Goal: Task Accomplishment & Management: Manage account settings

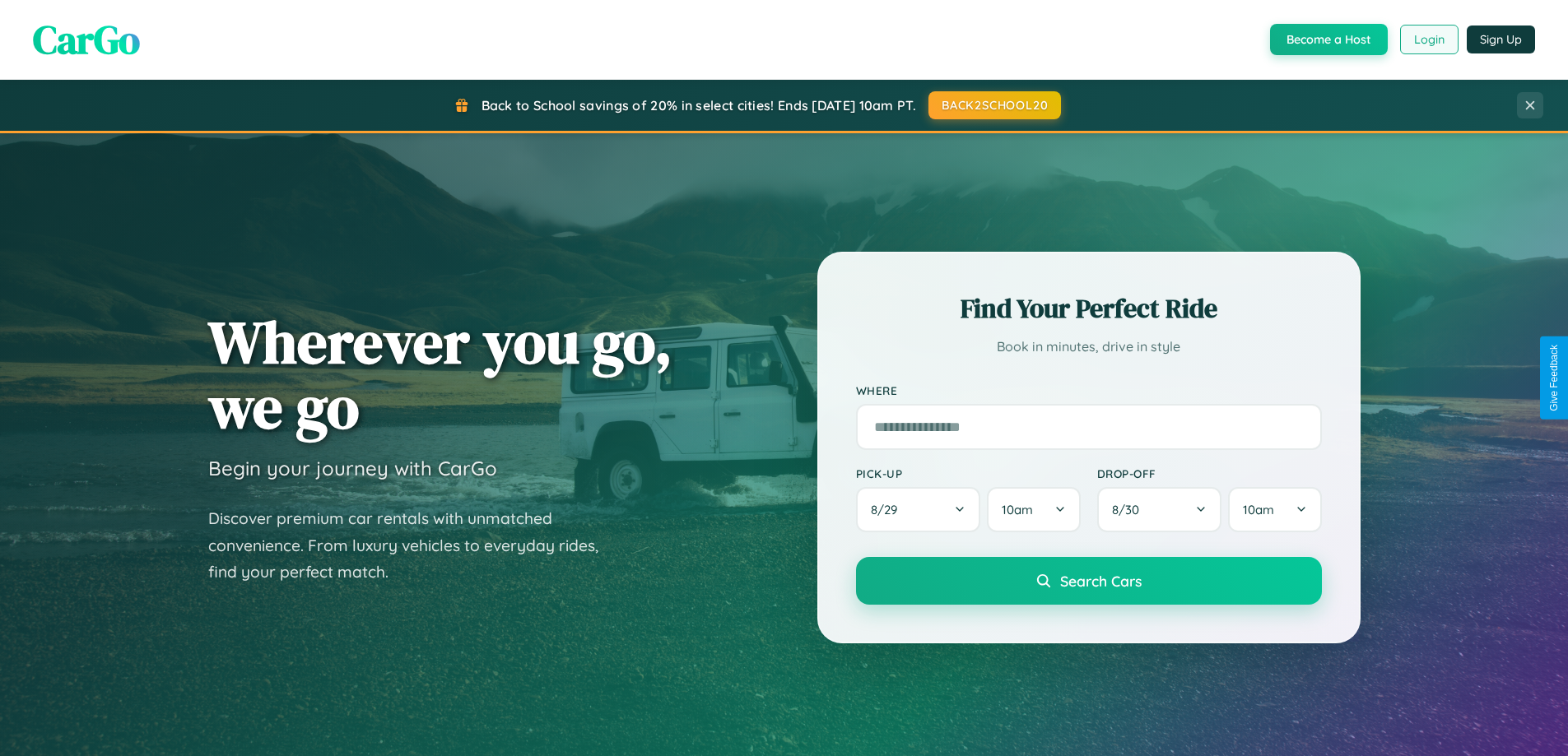
click at [1428, 39] on button "Login" at bounding box center [1430, 39] width 59 height 29
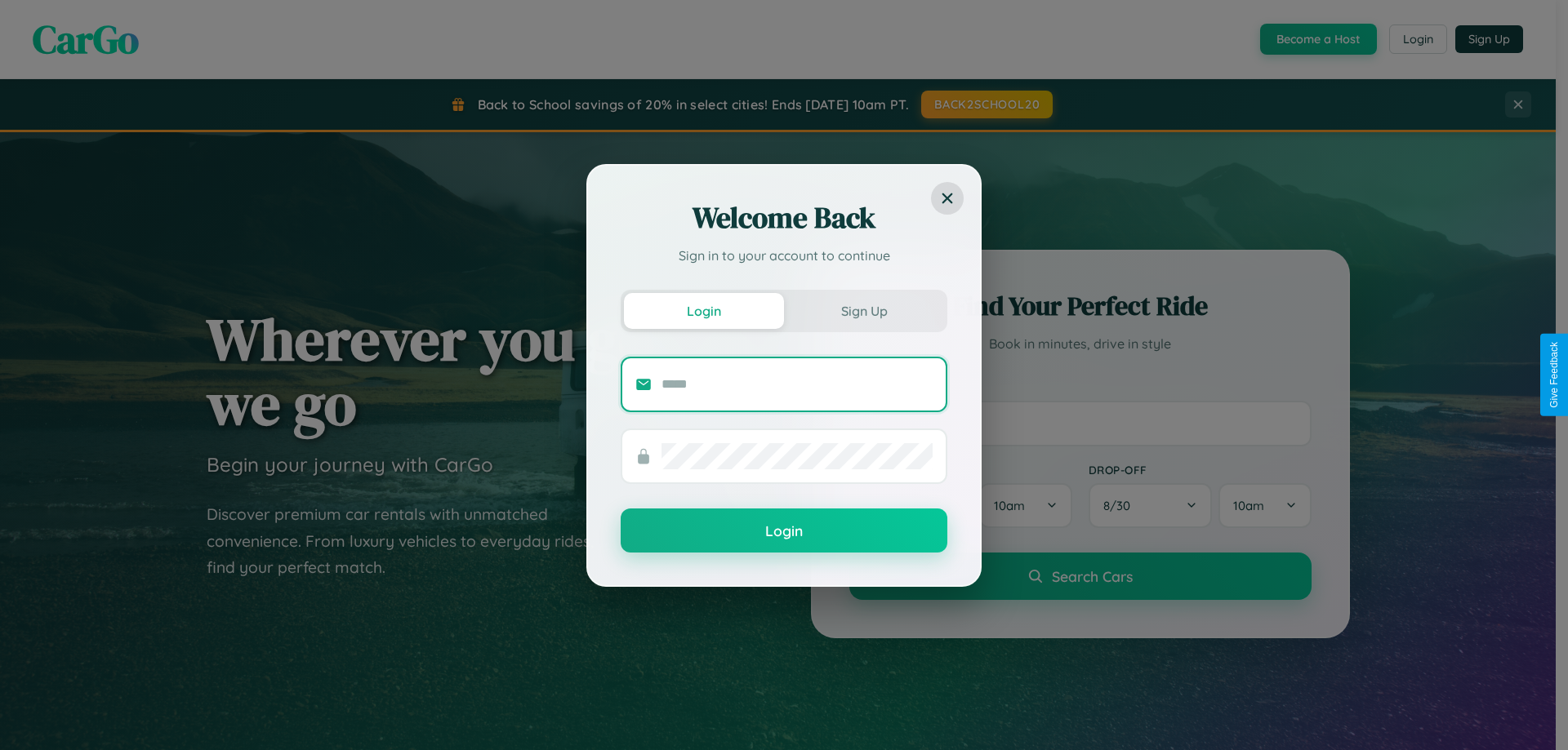
click at [797, 384] on input "text" at bounding box center [797, 385] width 271 height 27
type input "**********"
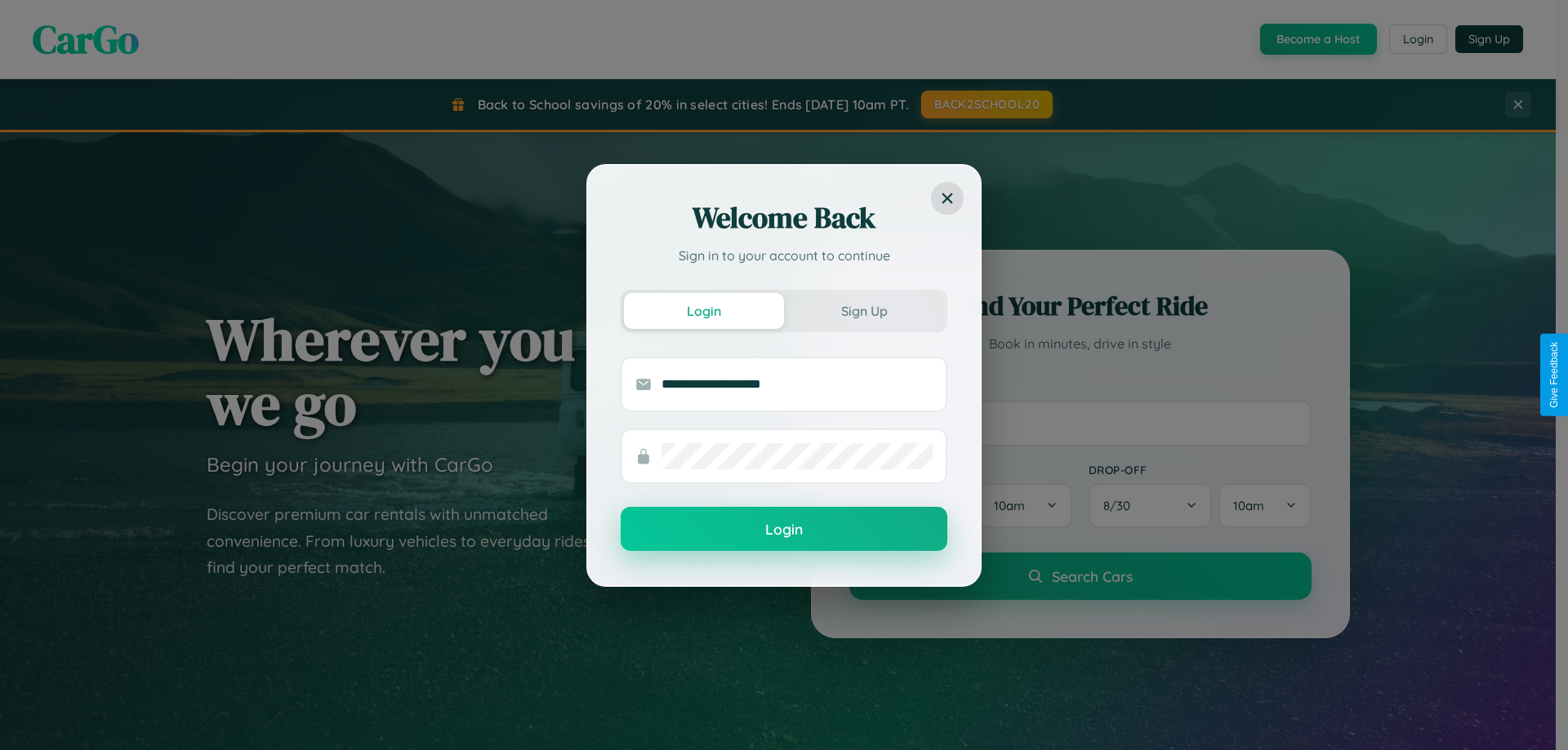
click at [784, 530] on button "Login" at bounding box center [783, 529] width 327 height 44
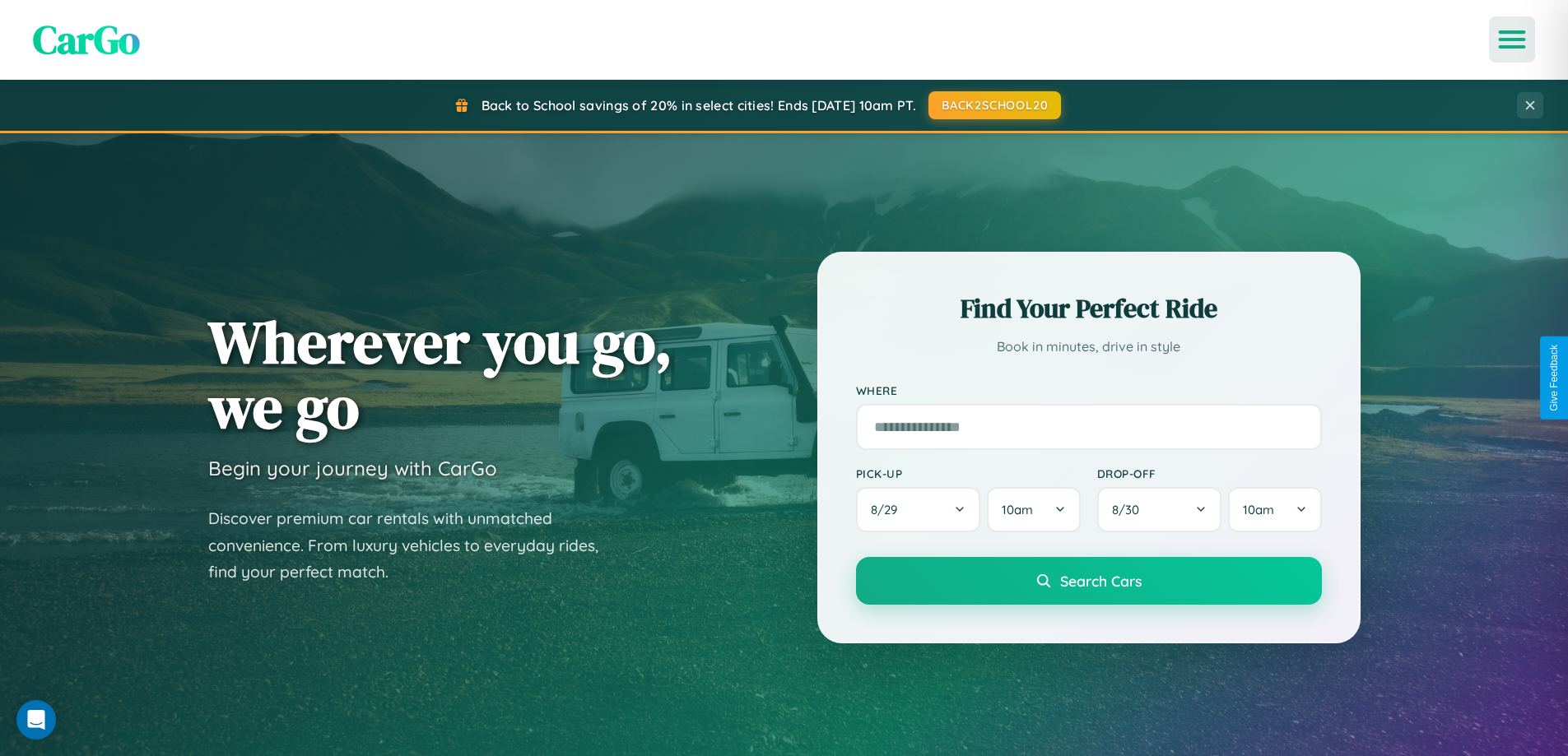
click at [1512, 39] on icon "Open menu" at bounding box center [1512, 39] width 24 height 15
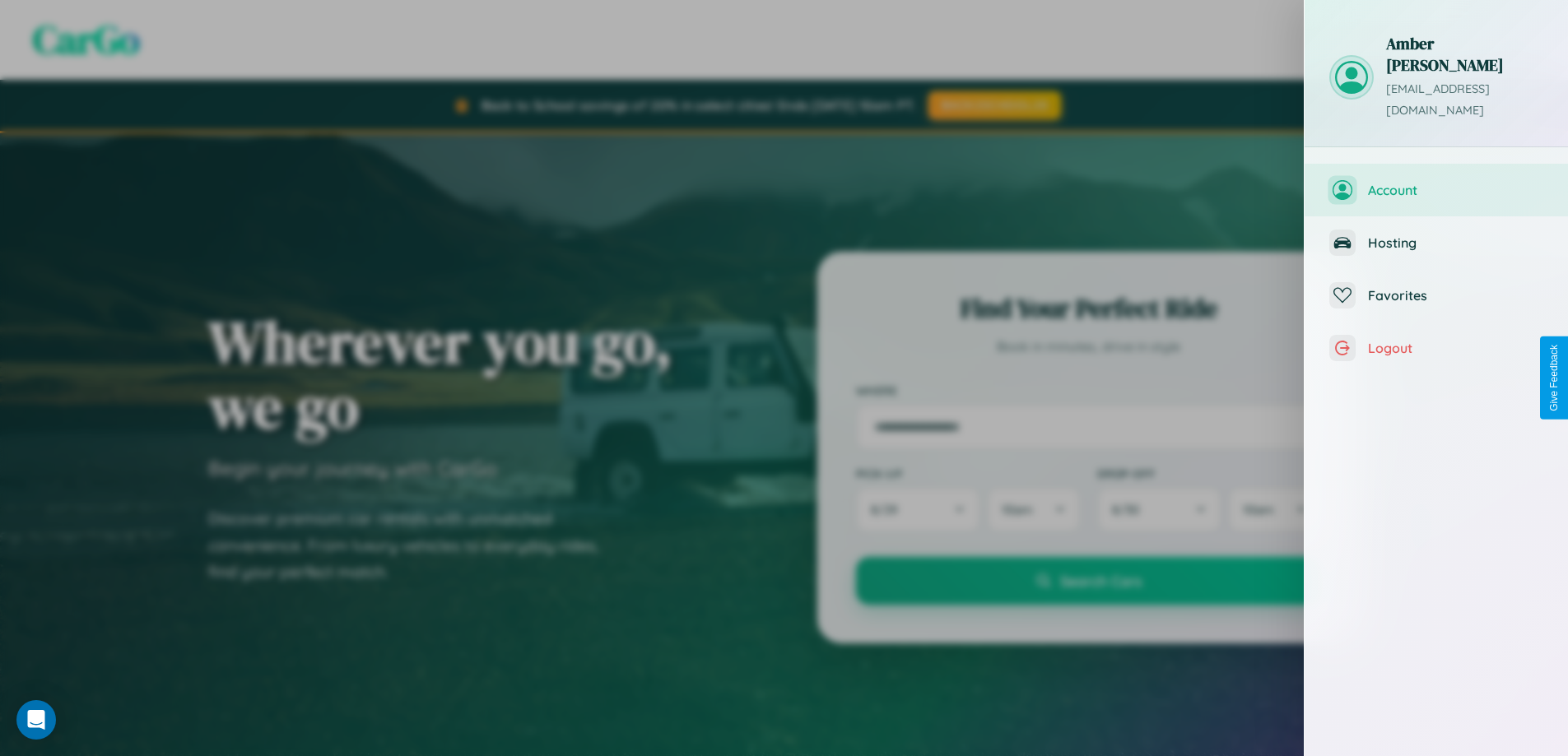
click at [1436, 182] on span "Account" at bounding box center [1456, 190] width 176 height 16
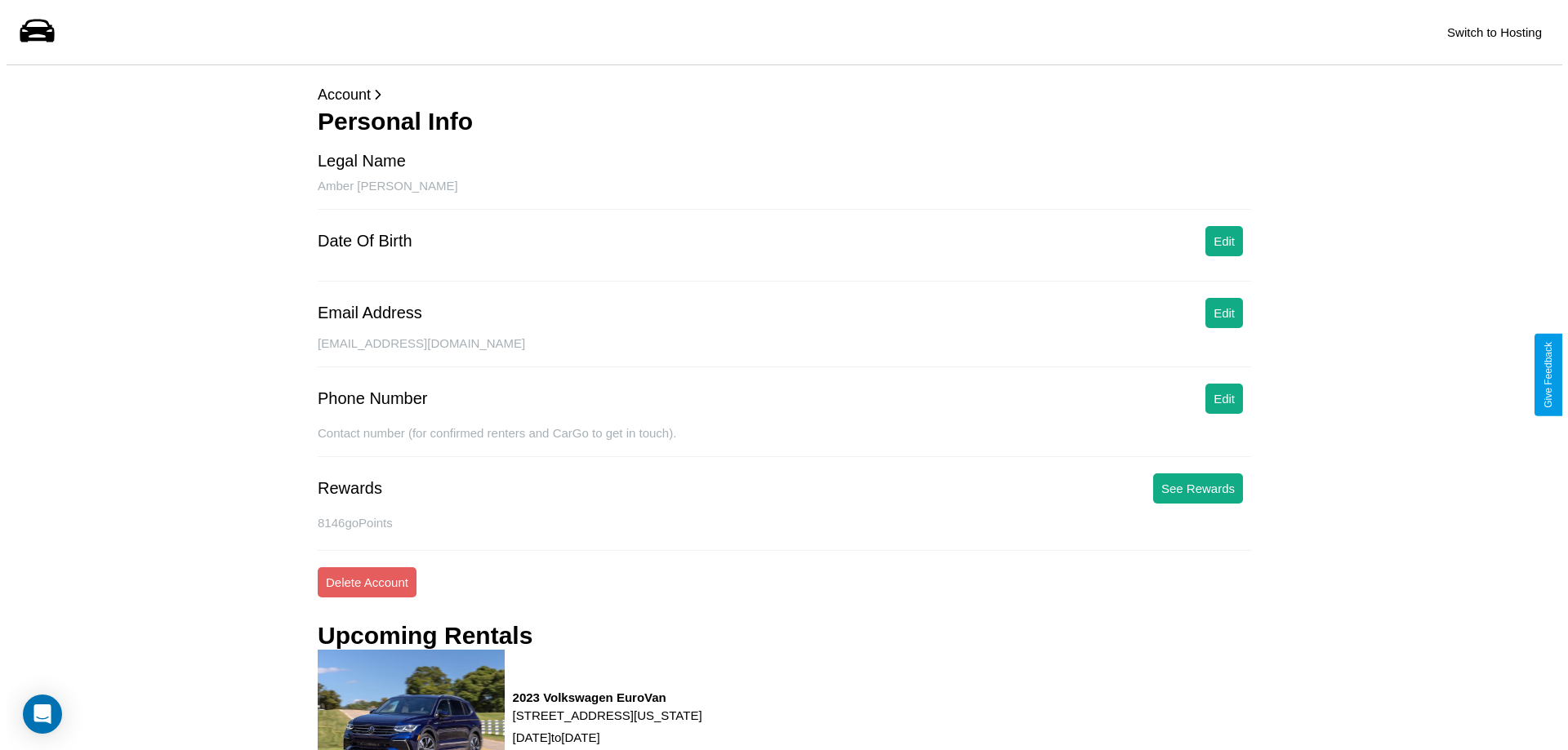
scroll to position [207, 0]
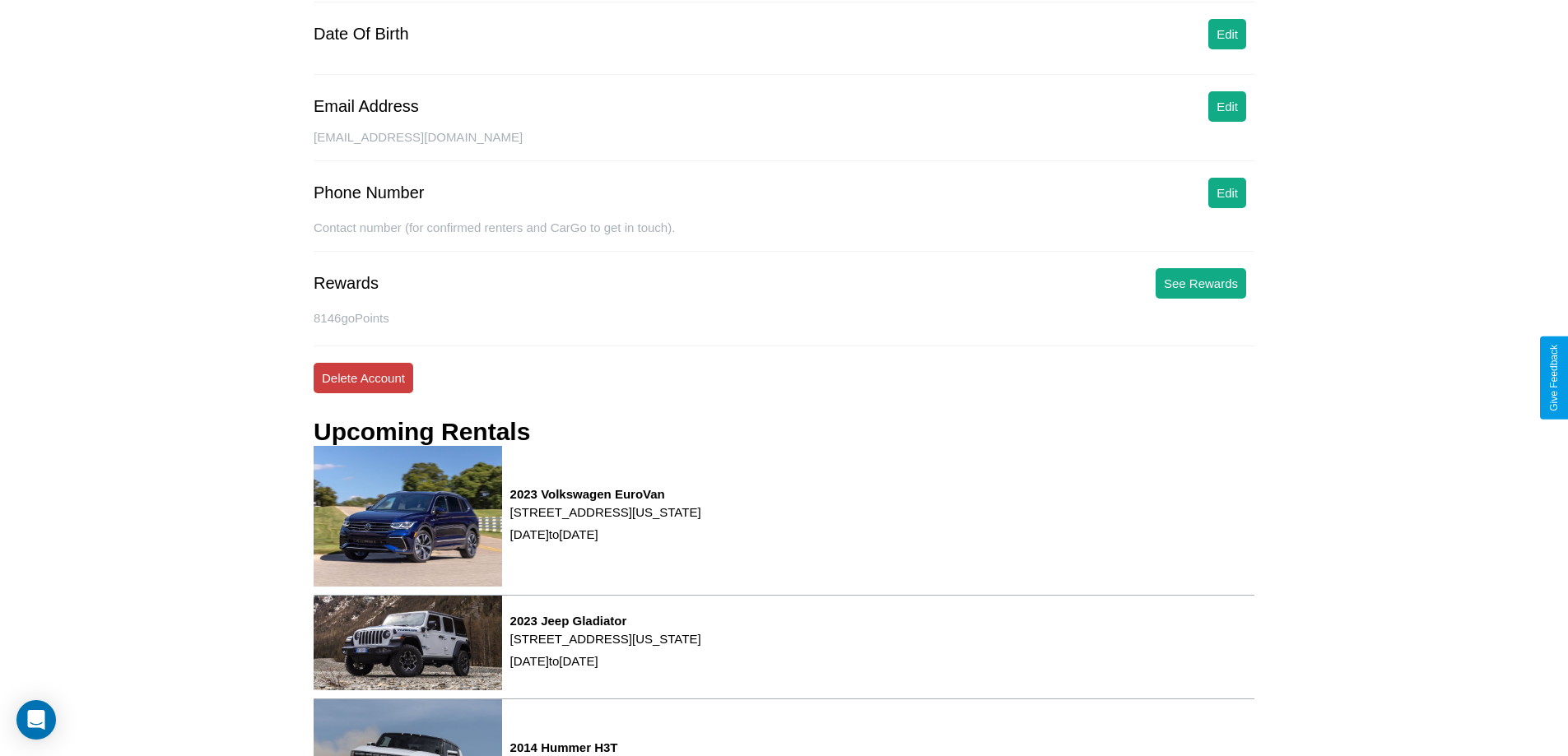
click at [363, 378] on button "Delete Account" at bounding box center [364, 378] width 100 height 30
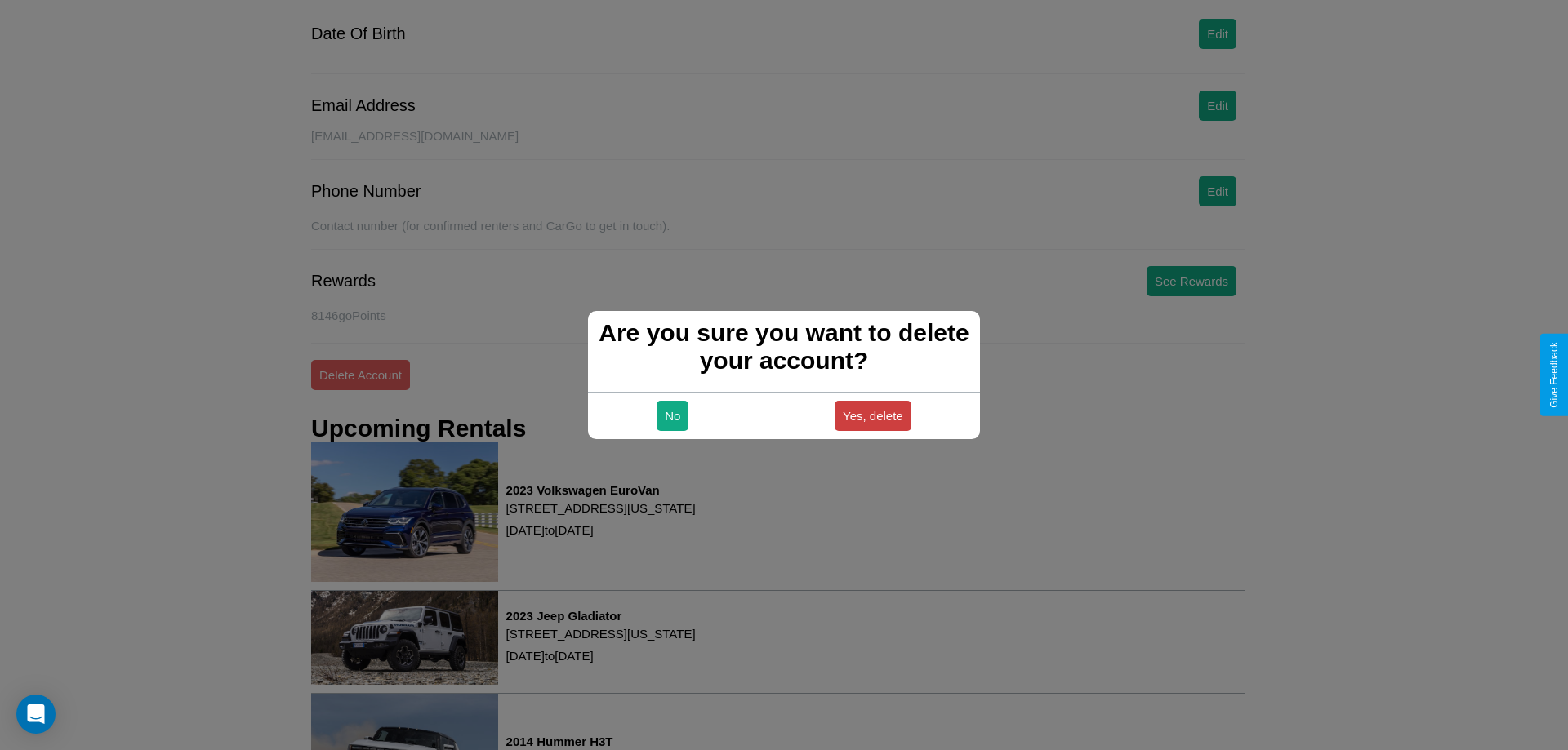
click at [872, 416] on button "Yes, delete" at bounding box center [872, 416] width 77 height 30
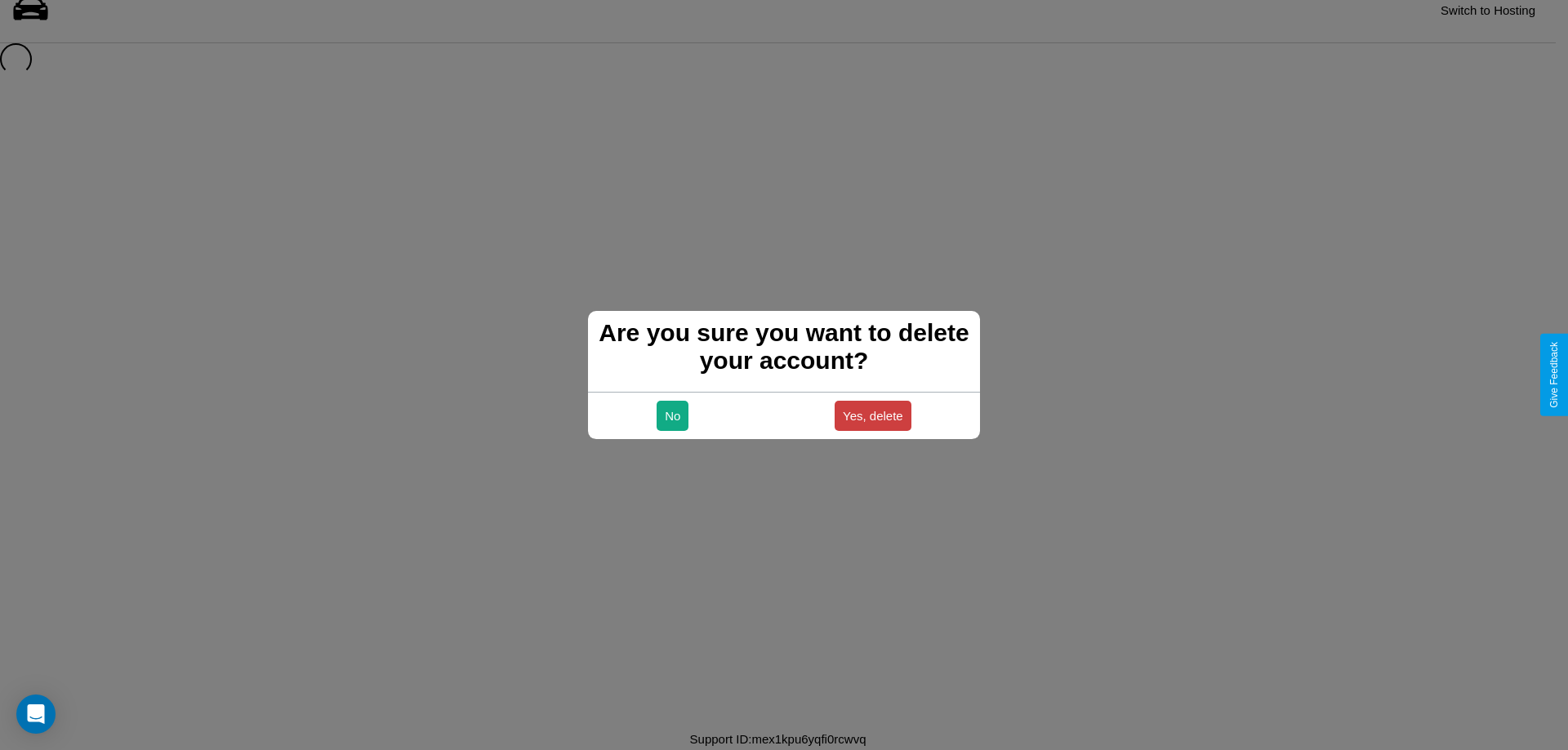
scroll to position [22, 0]
